Goal: Find specific page/section: Find specific page/section

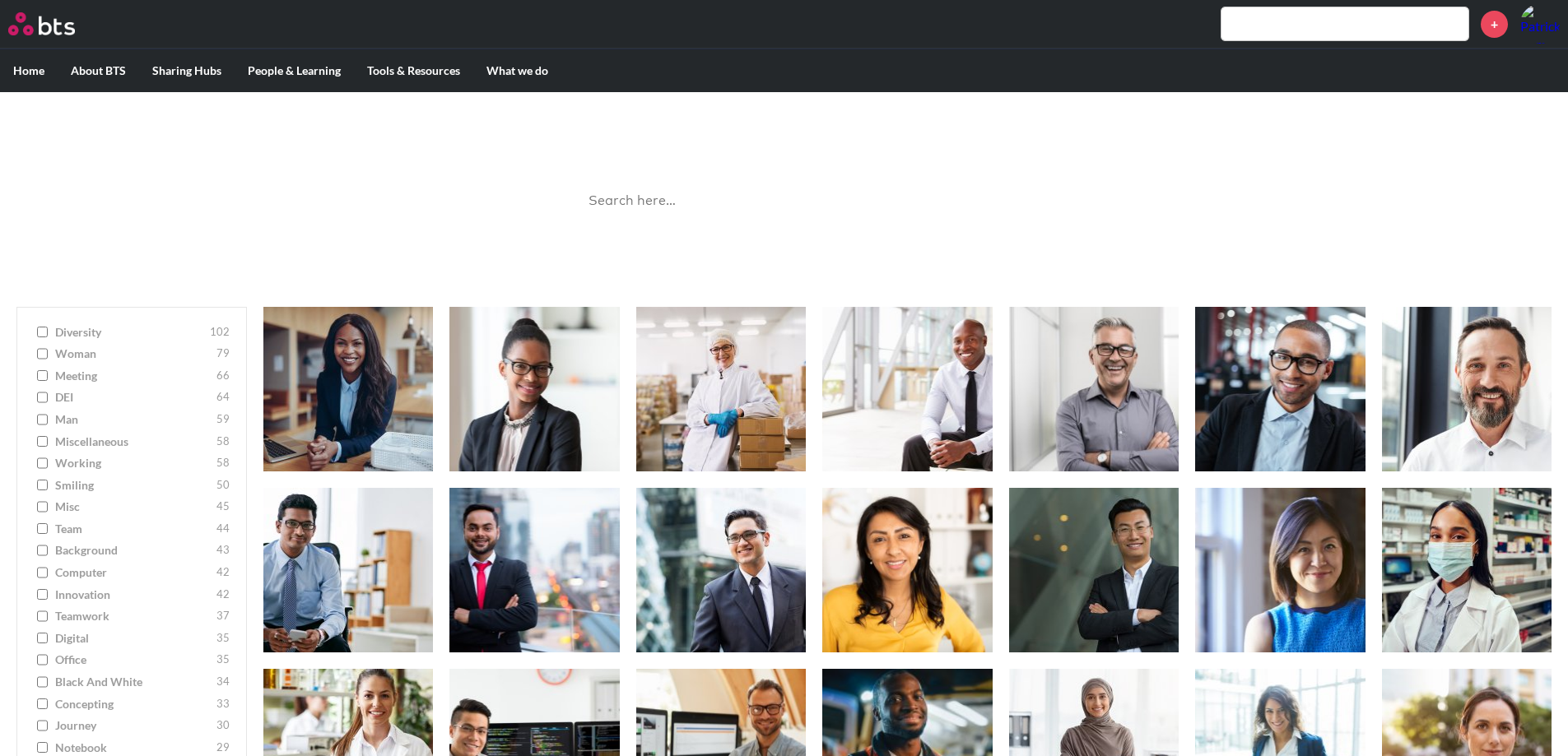
click at [685, 198] on input "search" at bounding box center [784, 201] width 411 height 44
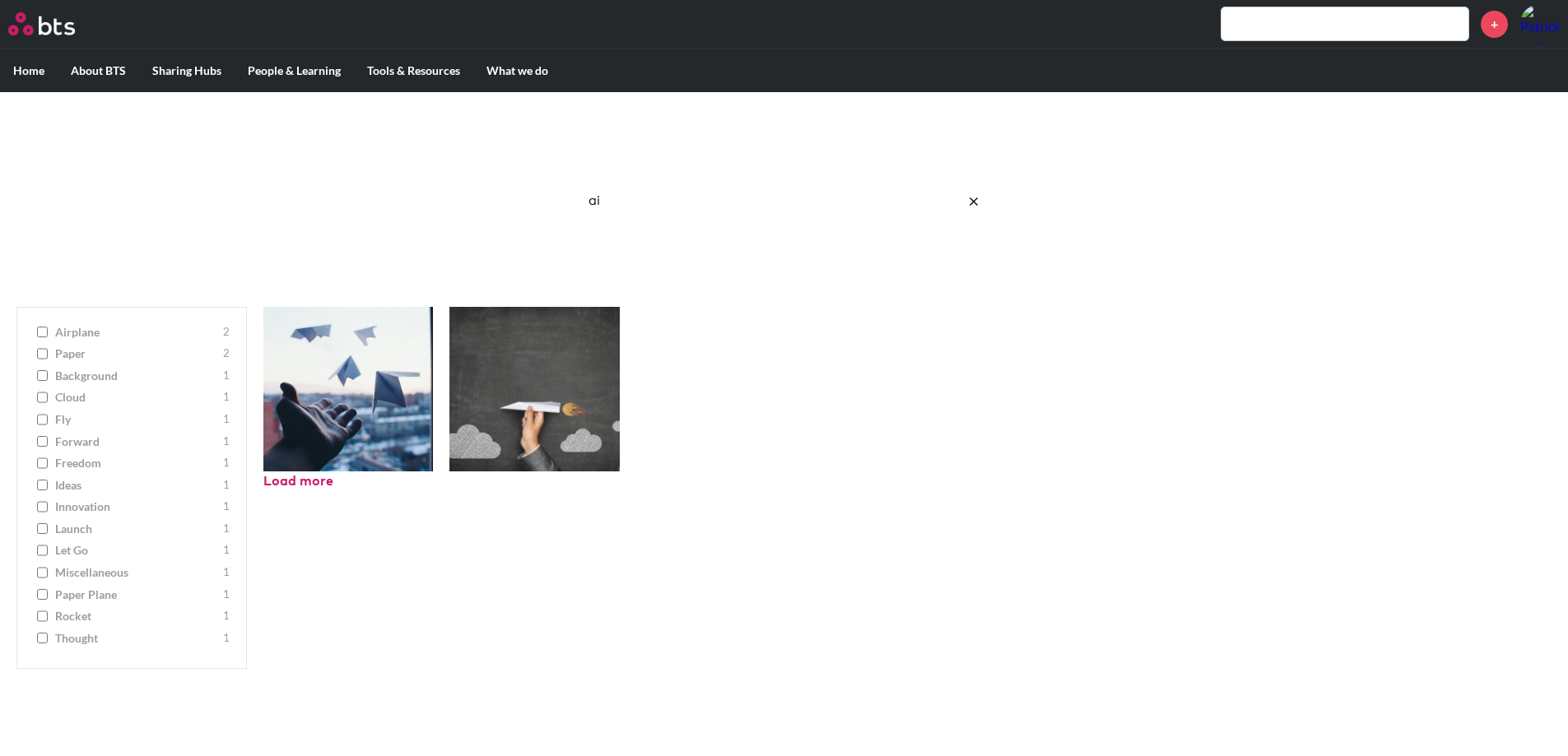
drag, startPoint x: 633, startPoint y: 197, endPoint x: 549, endPoint y: 195, distance: 84.0
click at [549, 195] on div "Image Gallery Best reusable photos in one place ai Ask a Question/Provide Feedb…" at bounding box center [784, 191] width 1568 height 198
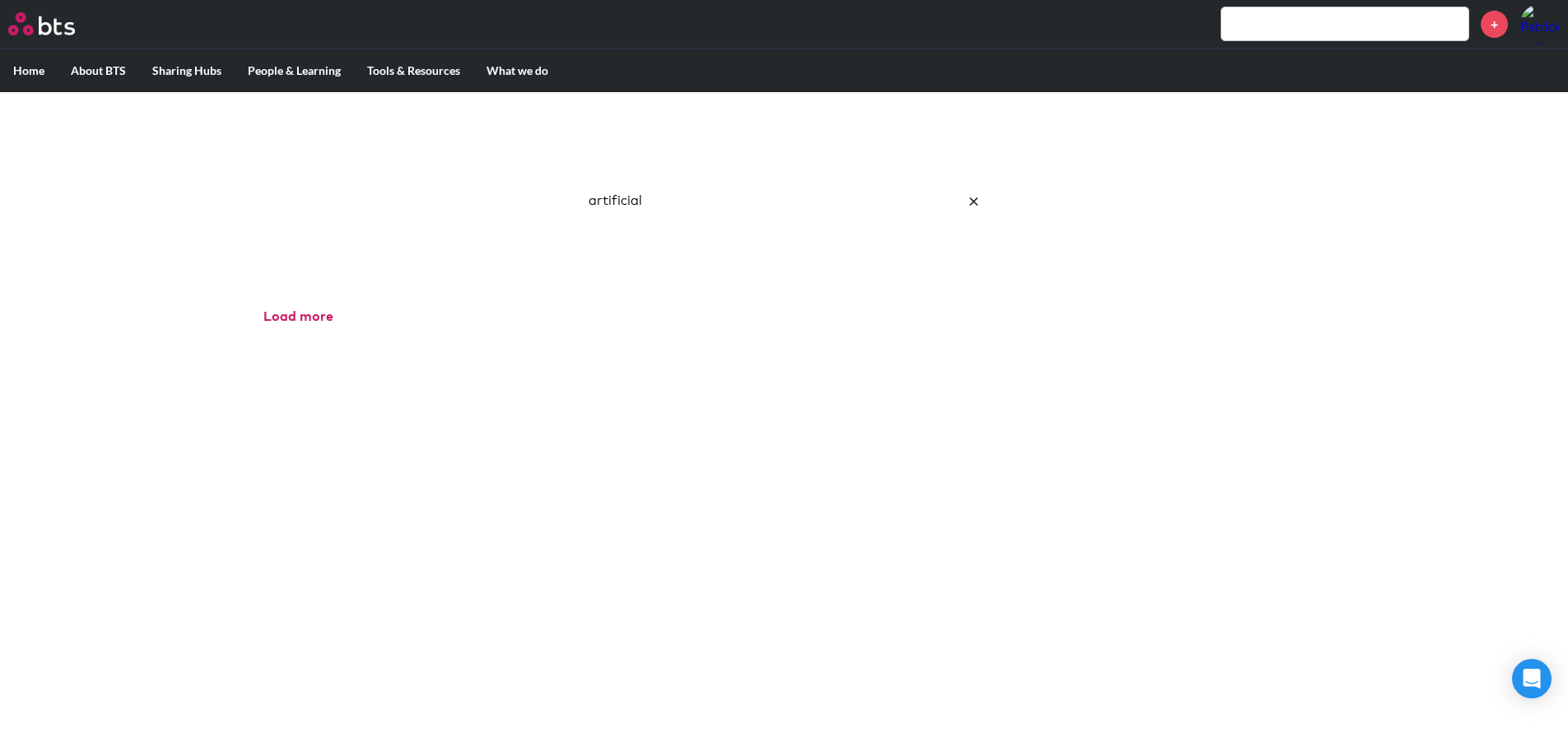
type input "artificial"
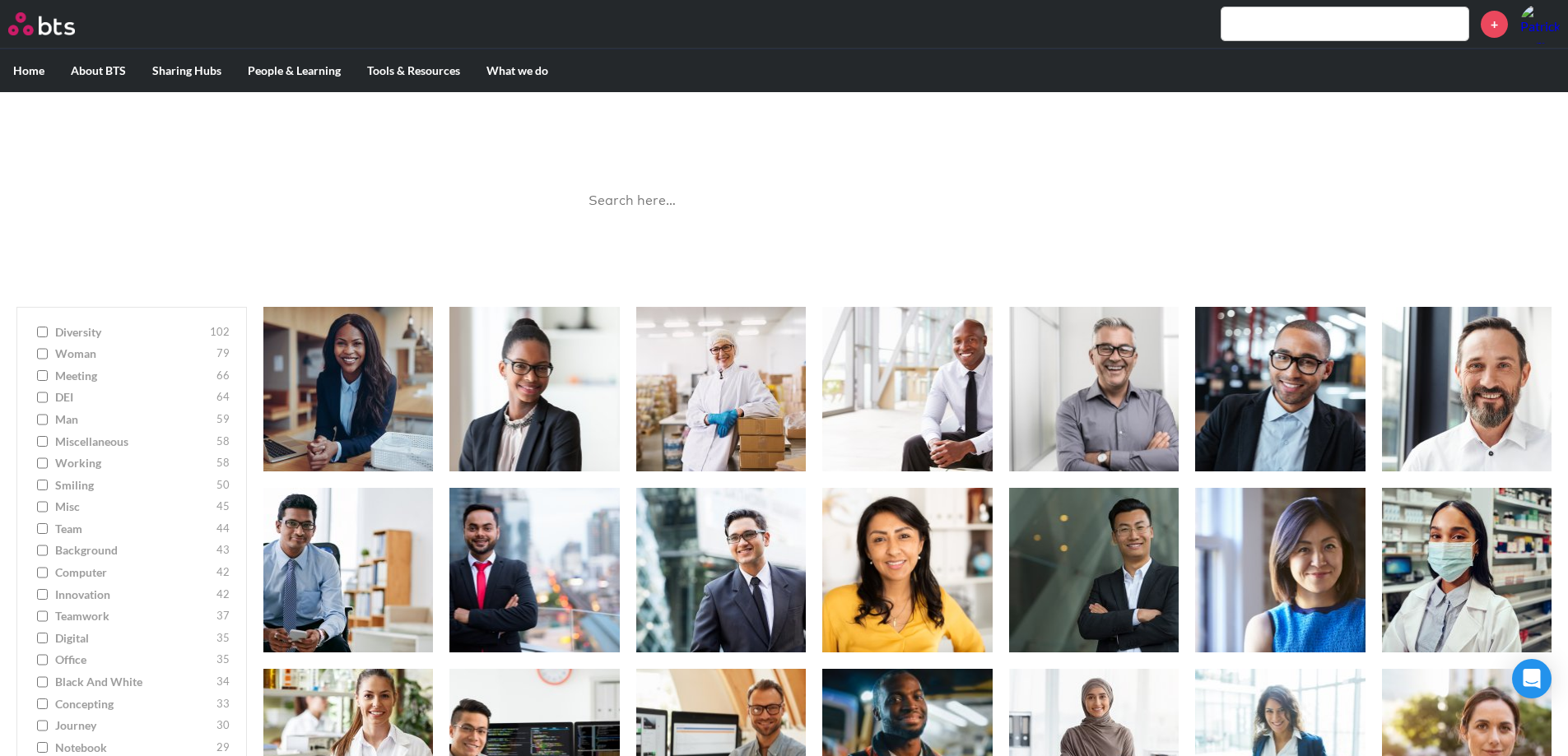
click at [687, 209] on input "search" at bounding box center [784, 201] width 411 height 44
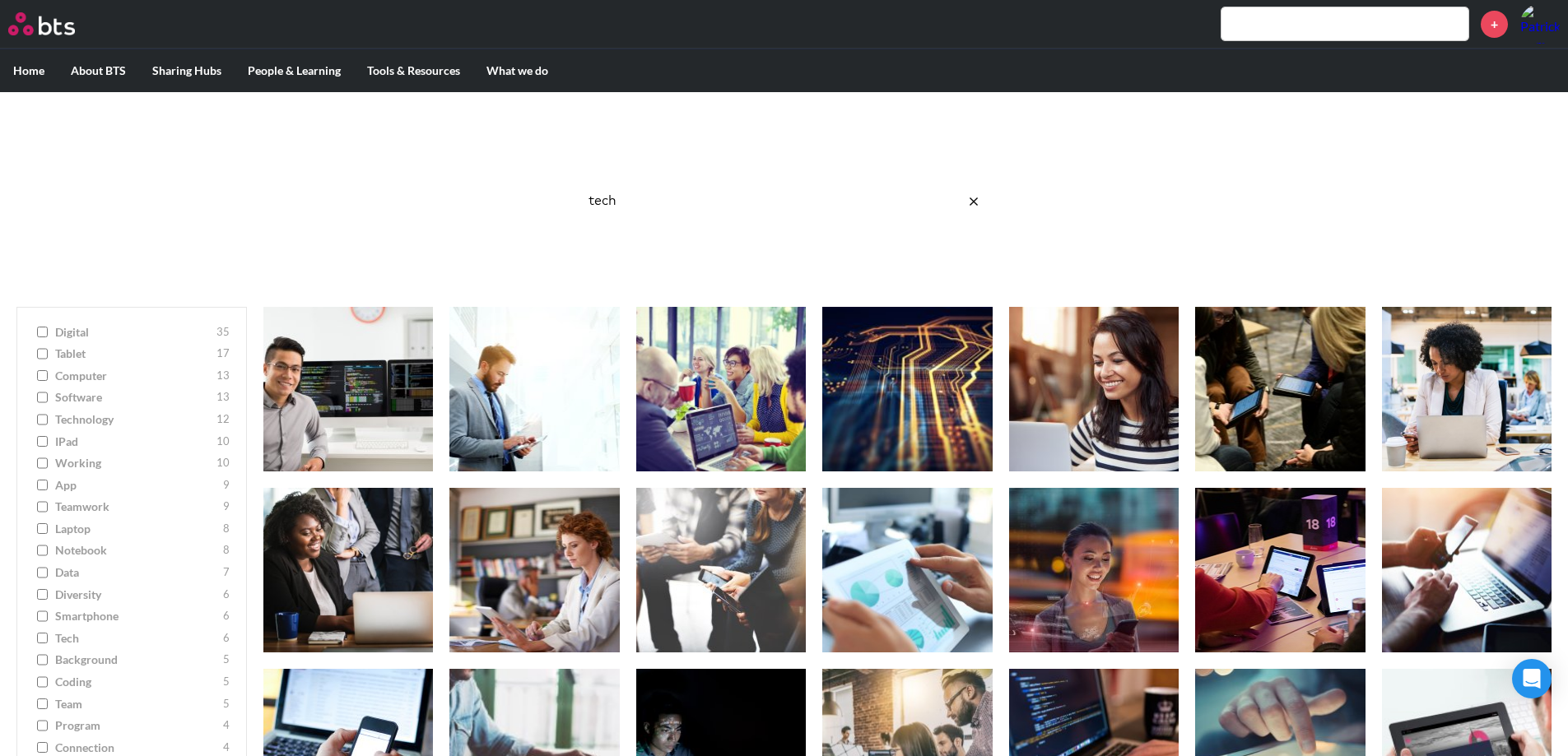
drag, startPoint x: 647, startPoint y: 214, endPoint x: 443, endPoint y: 174, distance: 207.9
click at [443, 174] on div "Image Gallery Best reusable photos in one place tech Ask a Question/Provide Fee…" at bounding box center [784, 191] width 1568 height 198
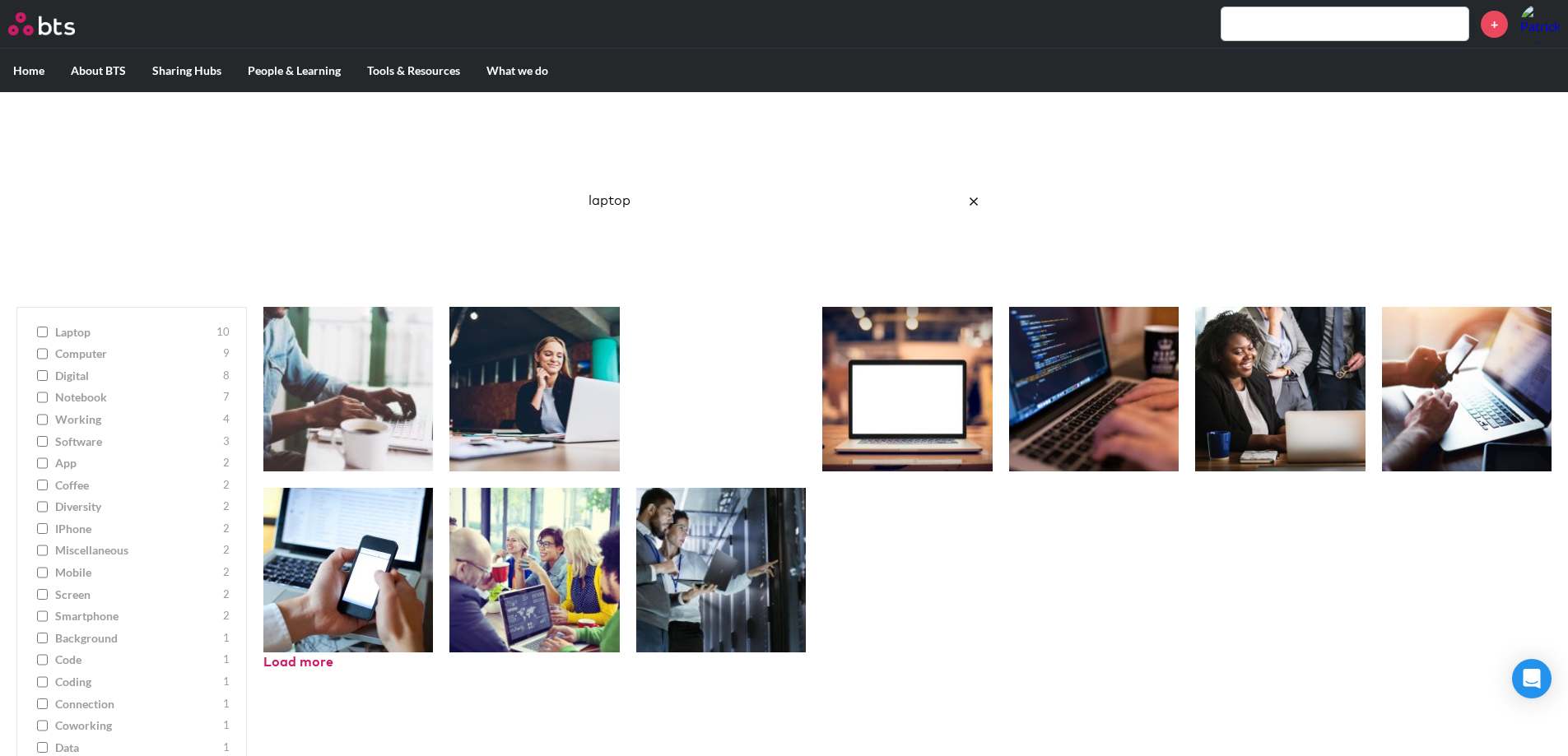
type input "laptop"
